Goal: Navigation & Orientation: Find specific page/section

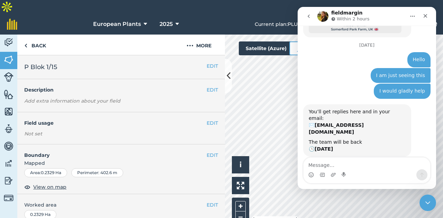
scroll to position [718, 0]
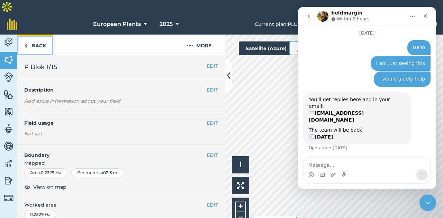
click at [30, 35] on link "Back" at bounding box center [35, 45] width 36 height 20
click at [231, 71] on button at bounding box center [228, 76] width 7 height 35
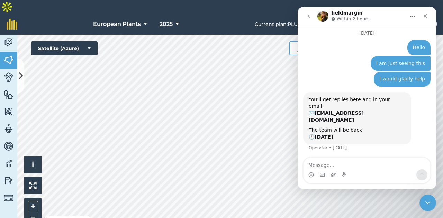
click at [288, 232] on html "European Plants 2025 Current plan : PLUS Change plan Farm Chat Help Info Settin…" at bounding box center [221, 116] width 443 height 232
click at [423, 17] on icon "Close" at bounding box center [425, 16] width 6 height 6
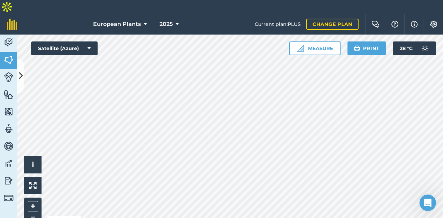
scroll to position [718, 0]
click at [20, 76] on icon at bounding box center [21, 76] width 4 height 12
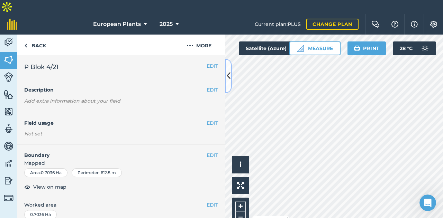
click at [228, 77] on icon at bounding box center [228, 76] width 4 height 12
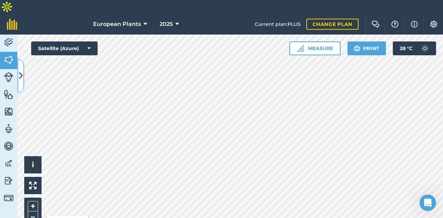
click at [21, 76] on icon at bounding box center [21, 76] width 4 height 12
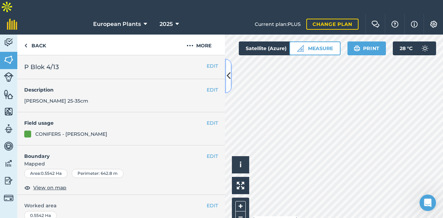
click at [228, 82] on button at bounding box center [228, 76] width 7 height 35
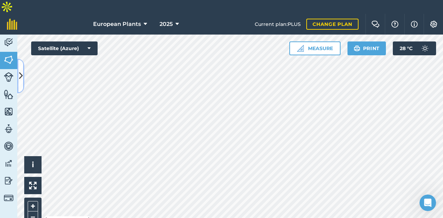
click at [21, 78] on icon at bounding box center [21, 76] width 4 height 12
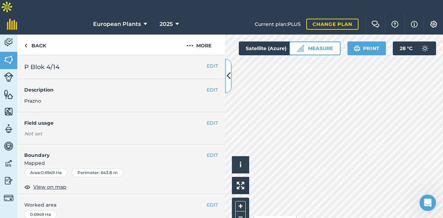
click at [229, 72] on icon at bounding box center [228, 76] width 4 height 12
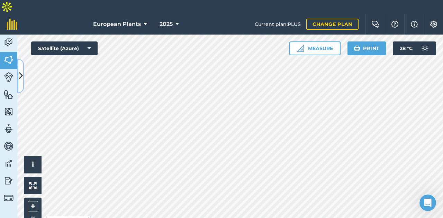
click at [21, 74] on icon at bounding box center [21, 76] width 4 height 12
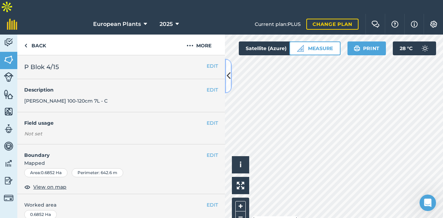
click at [226, 76] on icon at bounding box center [228, 76] width 4 height 12
